Goal: Information Seeking & Learning: Understand process/instructions

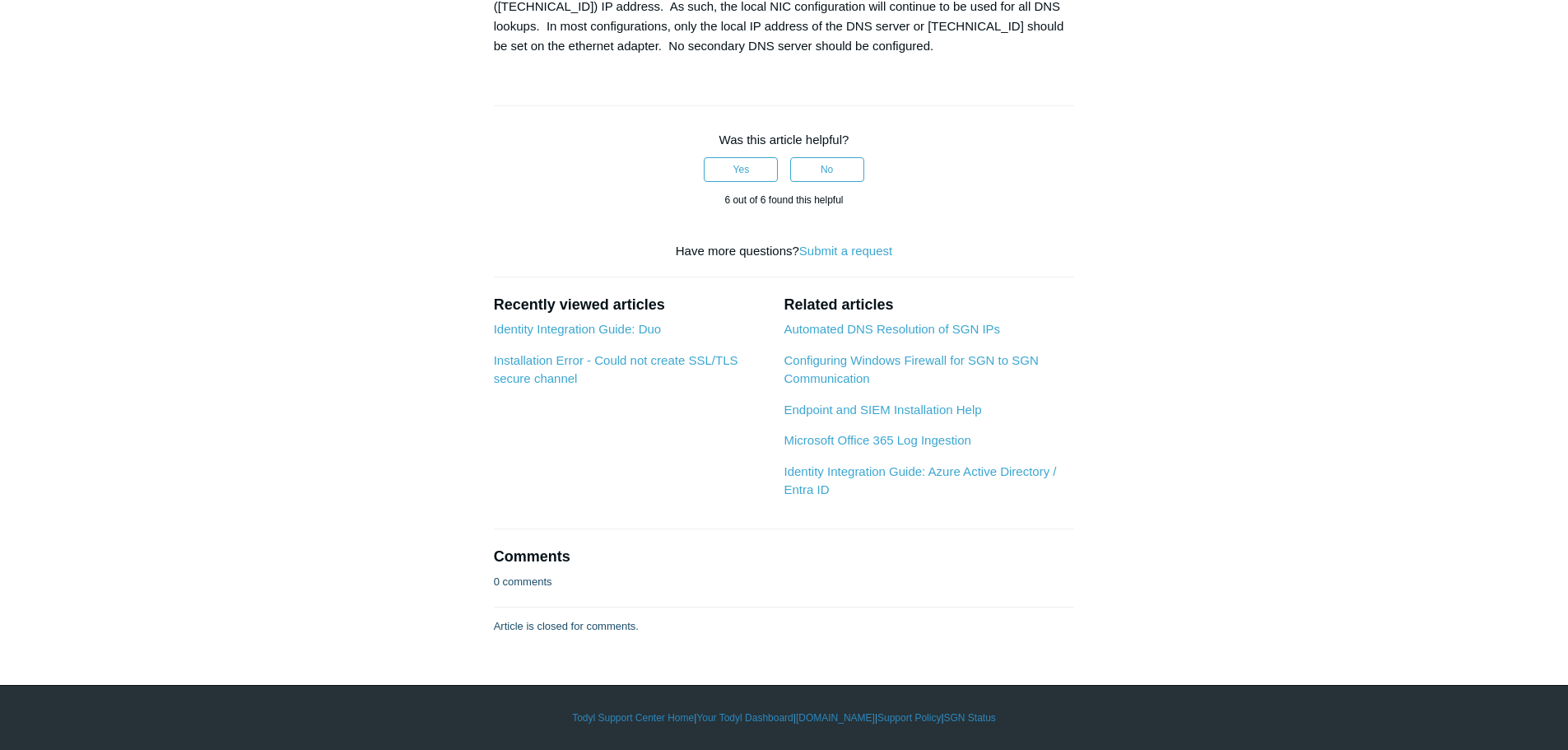
scroll to position [2387, 0]
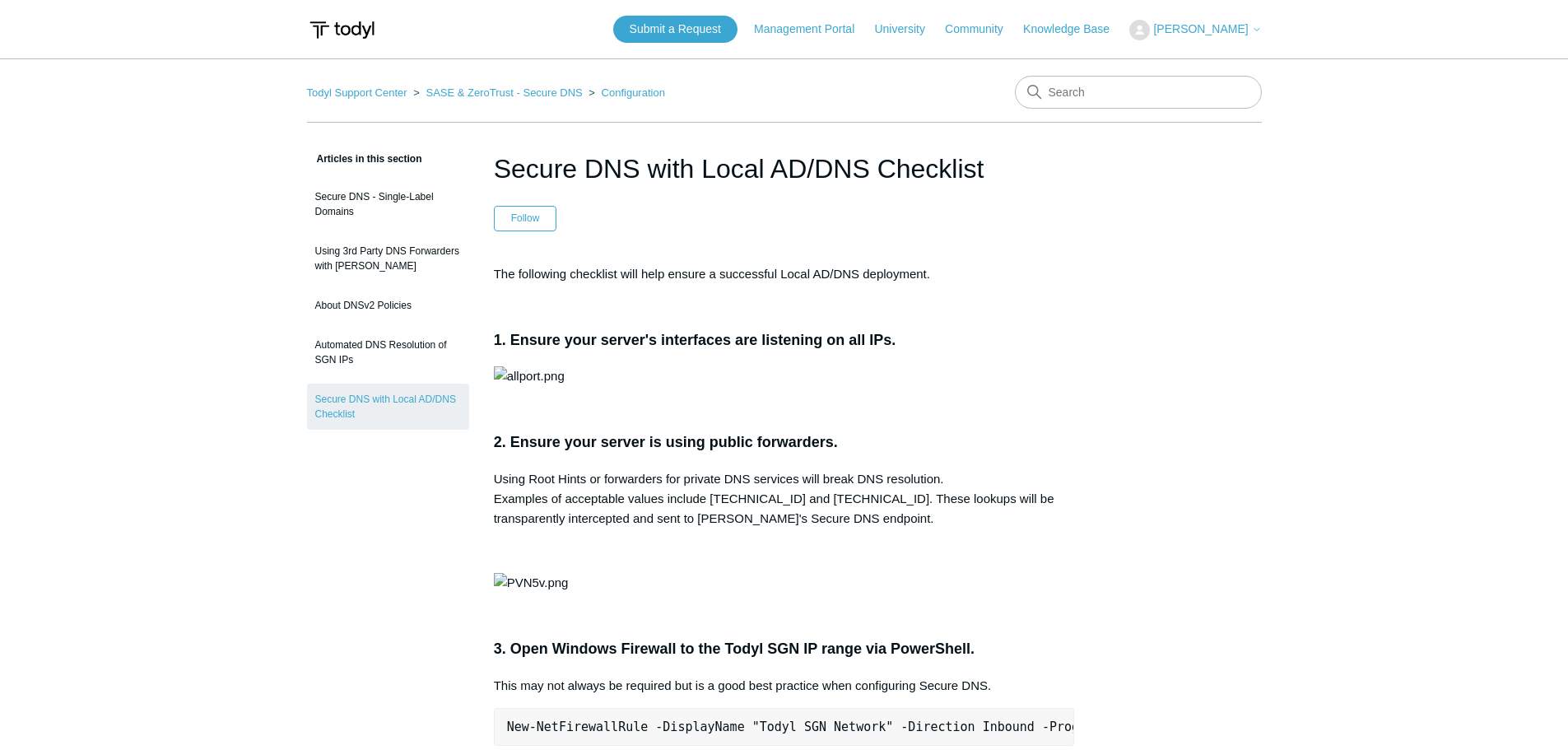
click at [626, 93] on link "Configuration" at bounding box center [633, 93] width 64 height 12
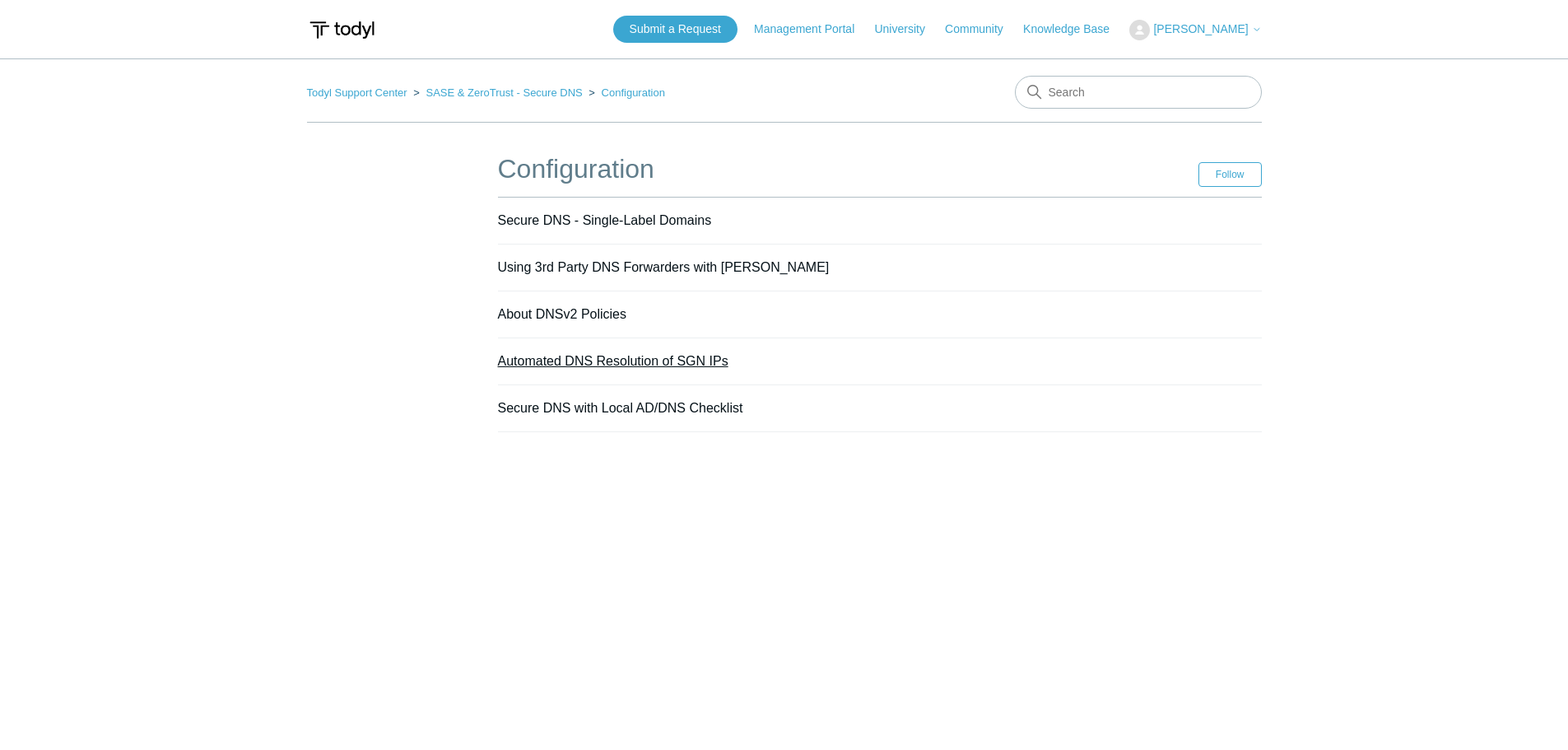
click at [538, 364] on link "Automated DNS Resolution of SGN IPs" at bounding box center [613, 361] width 231 height 14
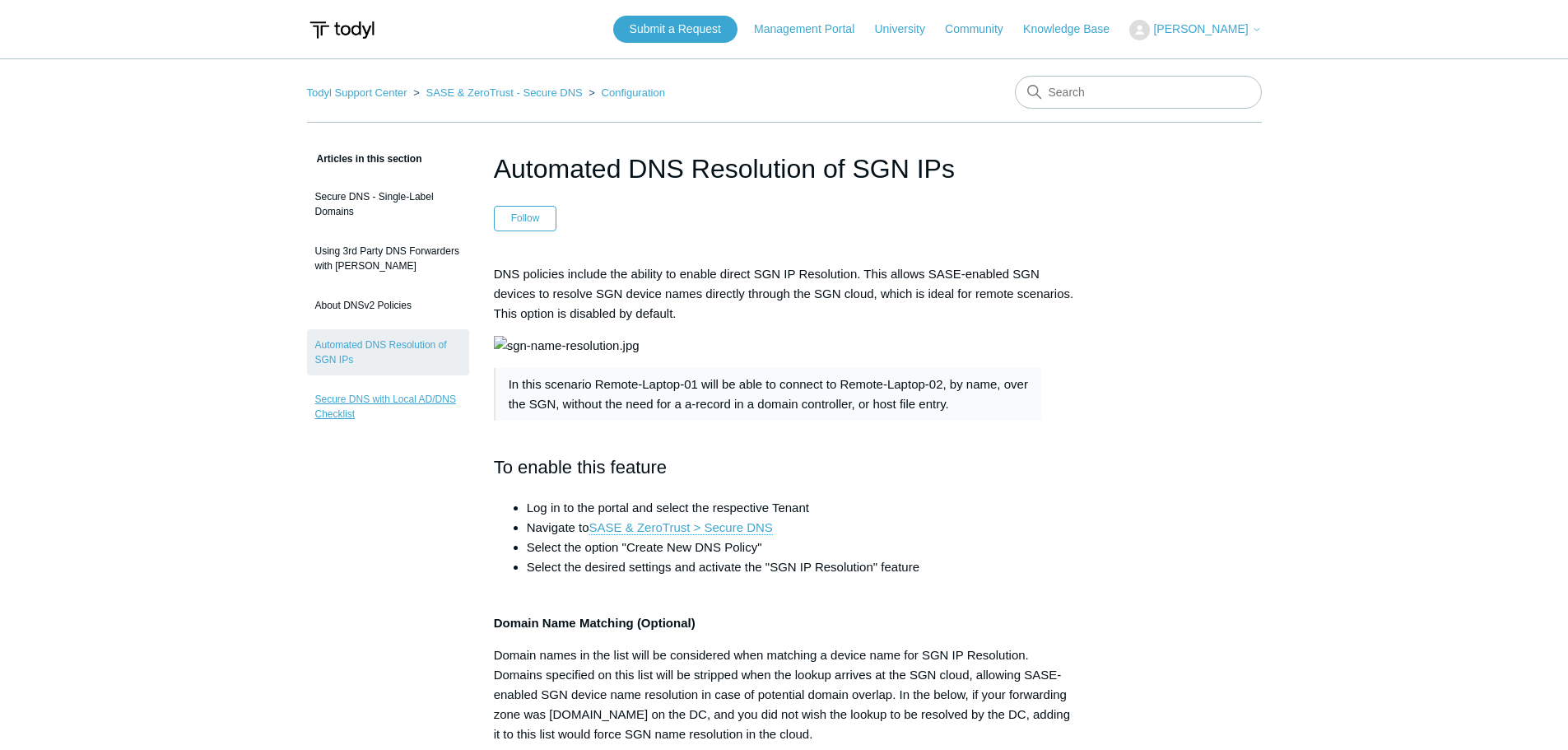
click at [394, 408] on link "Secure DNS with Local AD/DNS Checklist" at bounding box center [387, 407] width 162 height 46
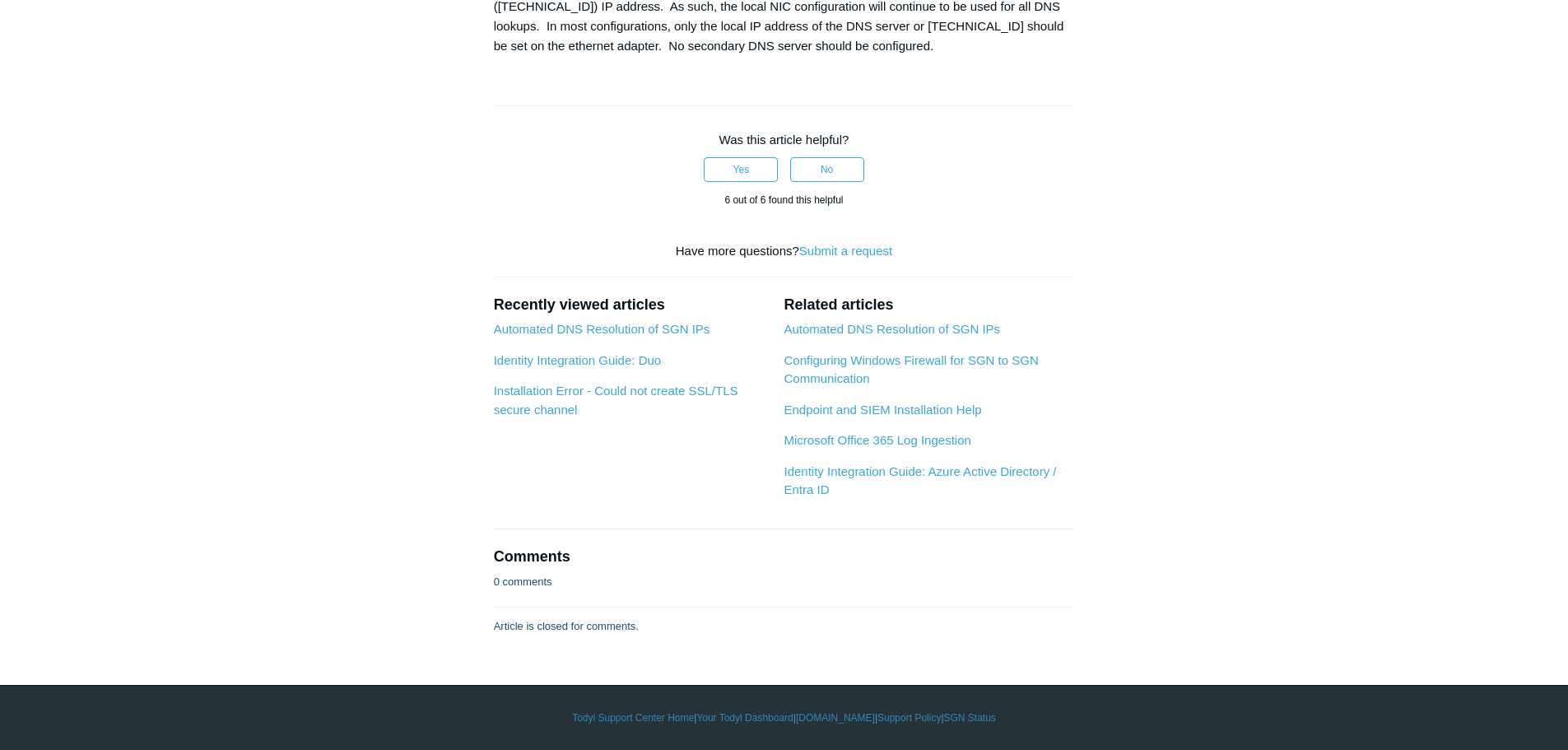
scroll to position [2223, 0]
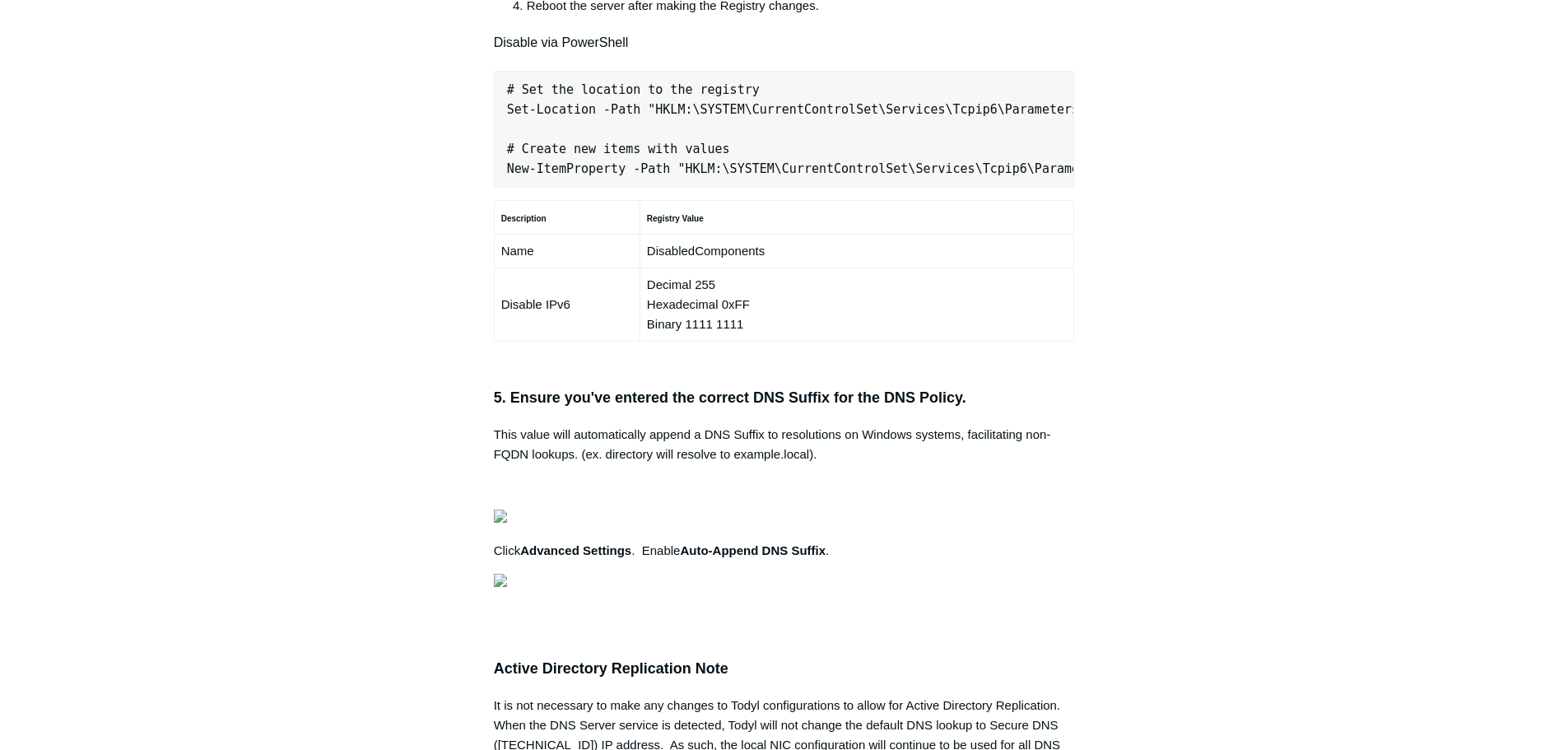
scroll to position [1070, 0]
copy pre "New-NetFirewallRule -DisplayName "Todyl SGN Network" -Direction Inbound -Progra…"
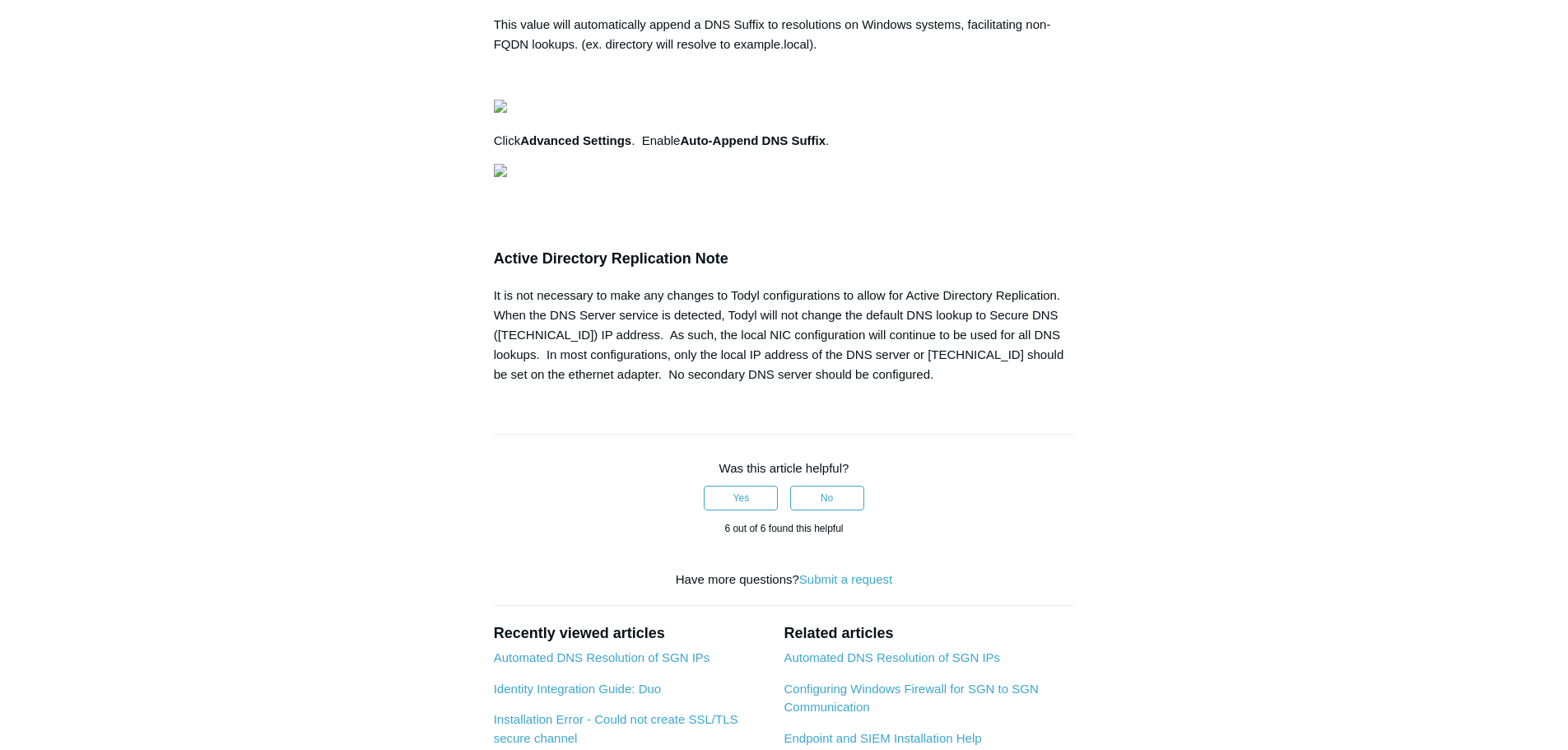
scroll to position [0, 456]
drag, startPoint x: 507, startPoint y: 423, endPoint x: 1096, endPoint y: 506, distance: 594.8
copy pre "# Set the location to the registry Set-Location -Path "HKLM:\SYSTEM\CurrentCont…"
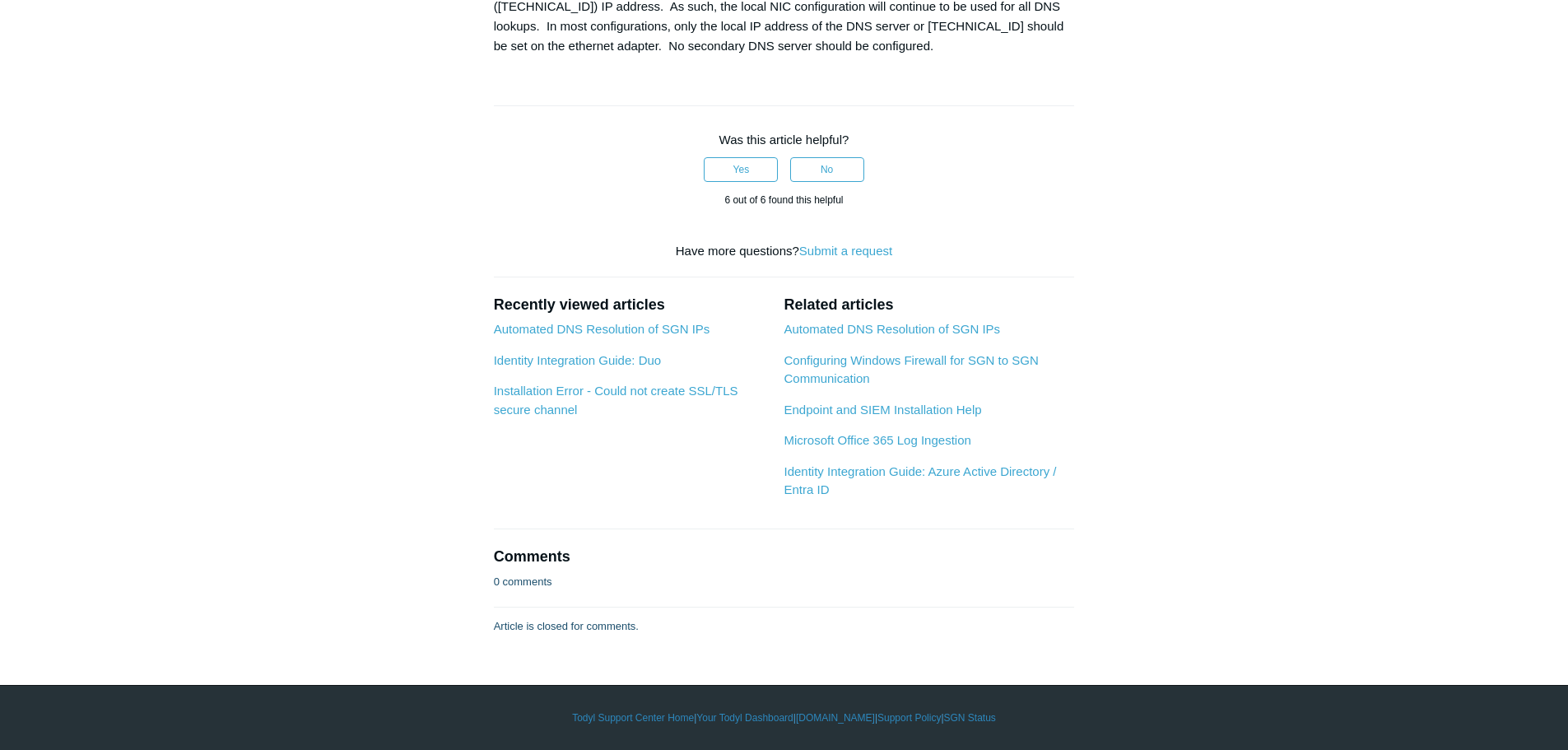
scroll to position [2223, 0]
